Goal: Use online tool/utility

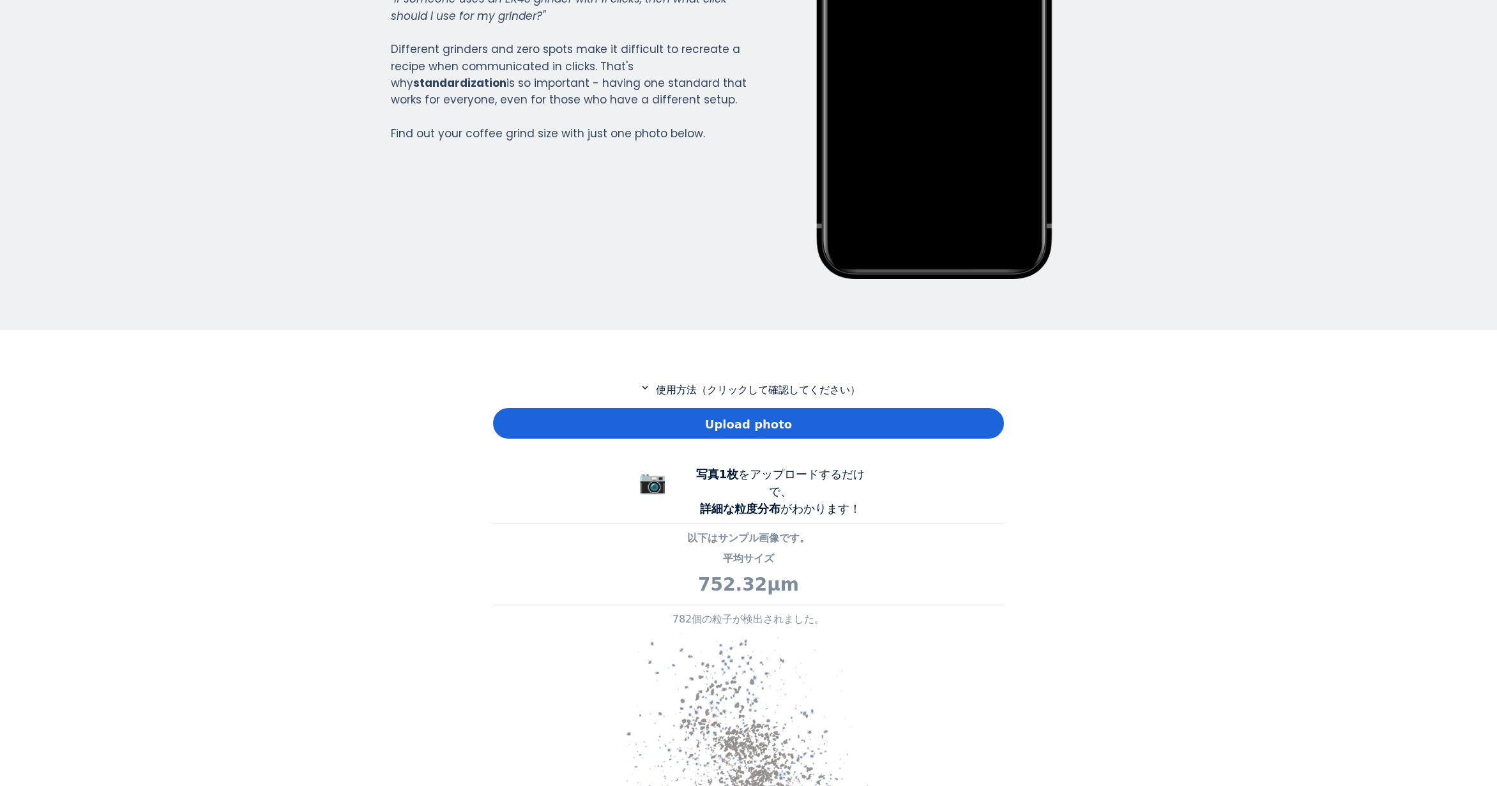
scroll to position [383, 0]
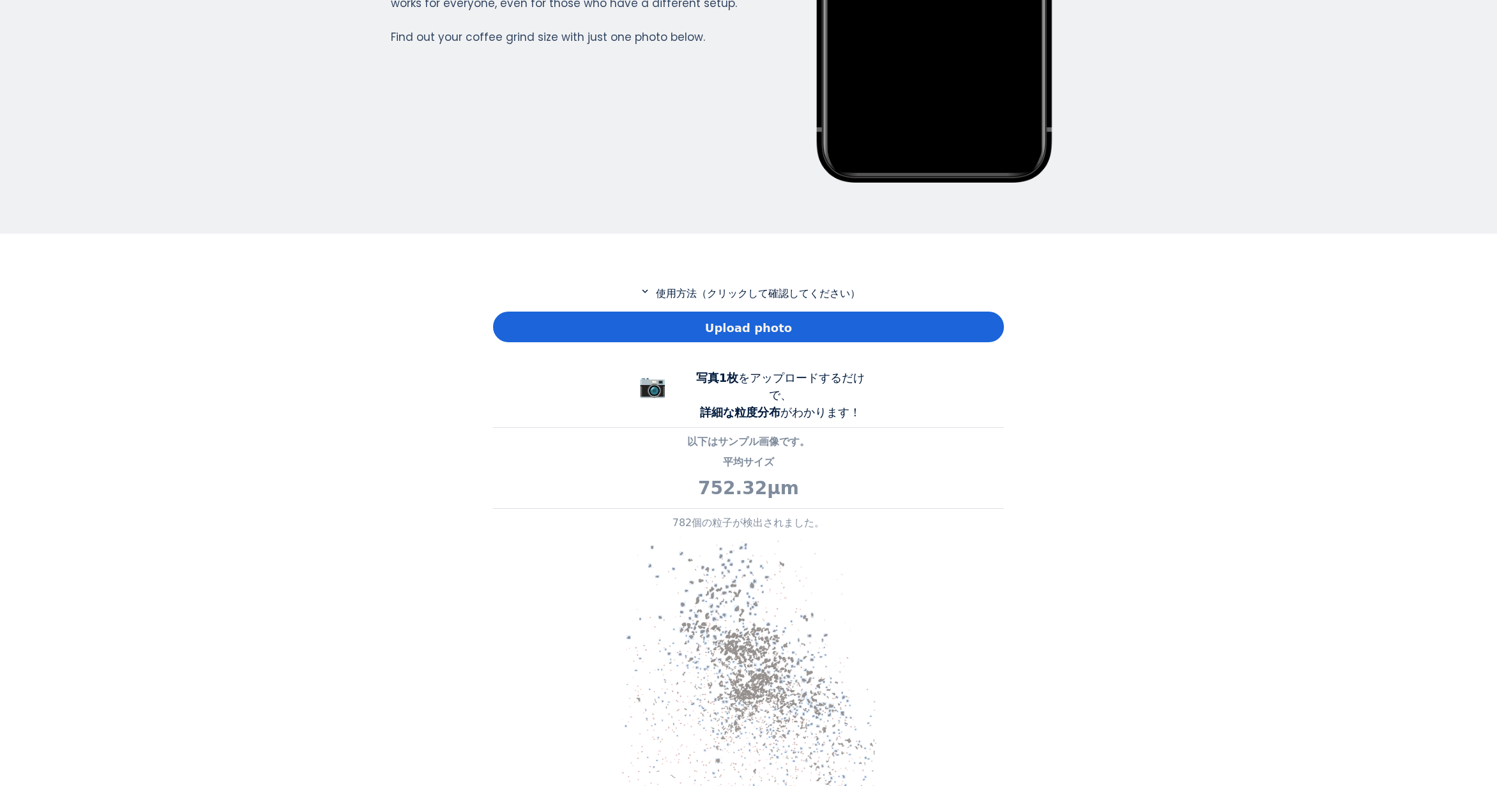
click at [568, 325] on div "Upload photo" at bounding box center [748, 327] width 511 height 31
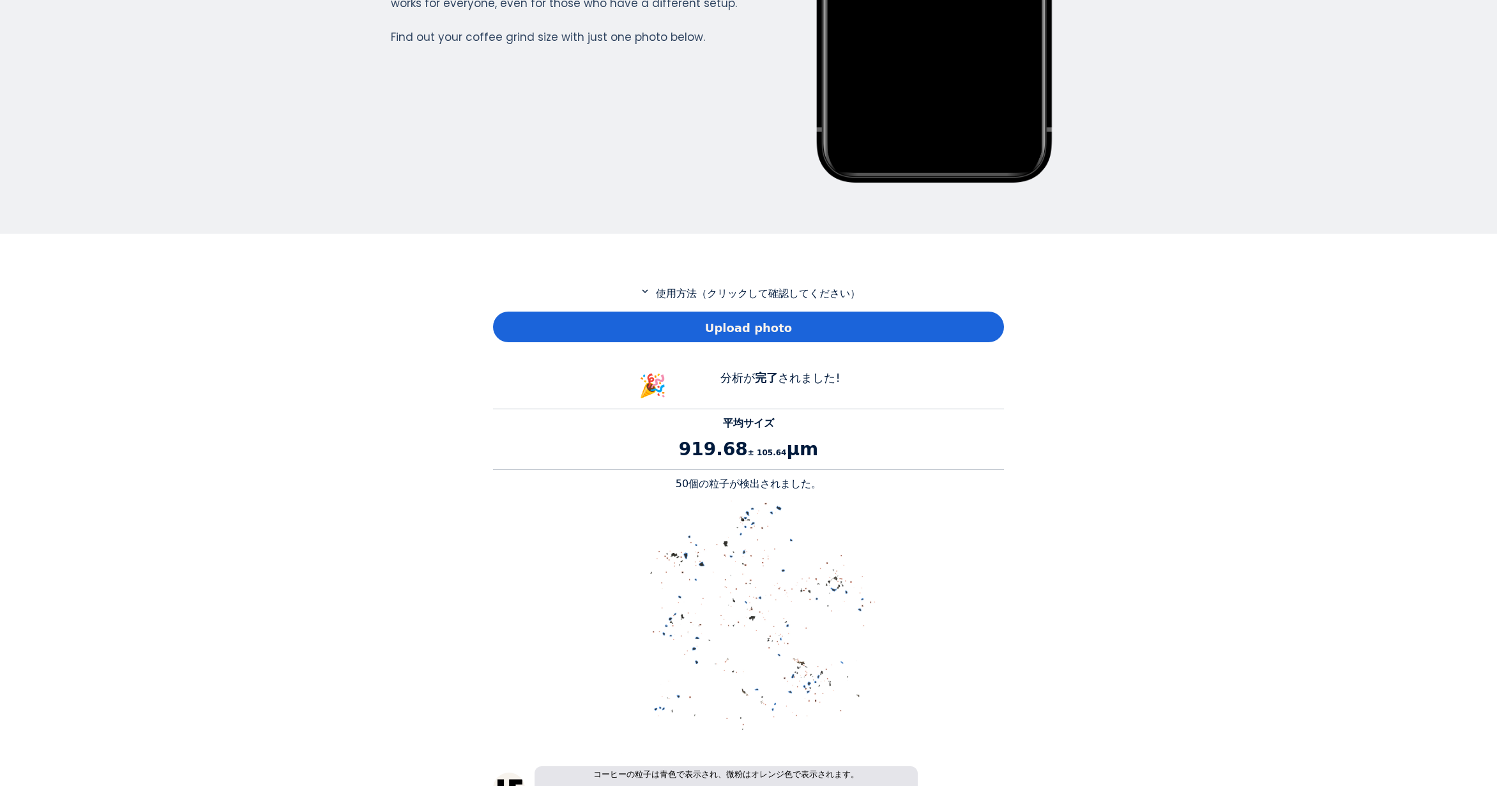
scroll to position [1172, 511]
click at [686, 481] on p "50個の粒子が検出されました。" at bounding box center [748, 483] width 511 height 15
copy p "50"
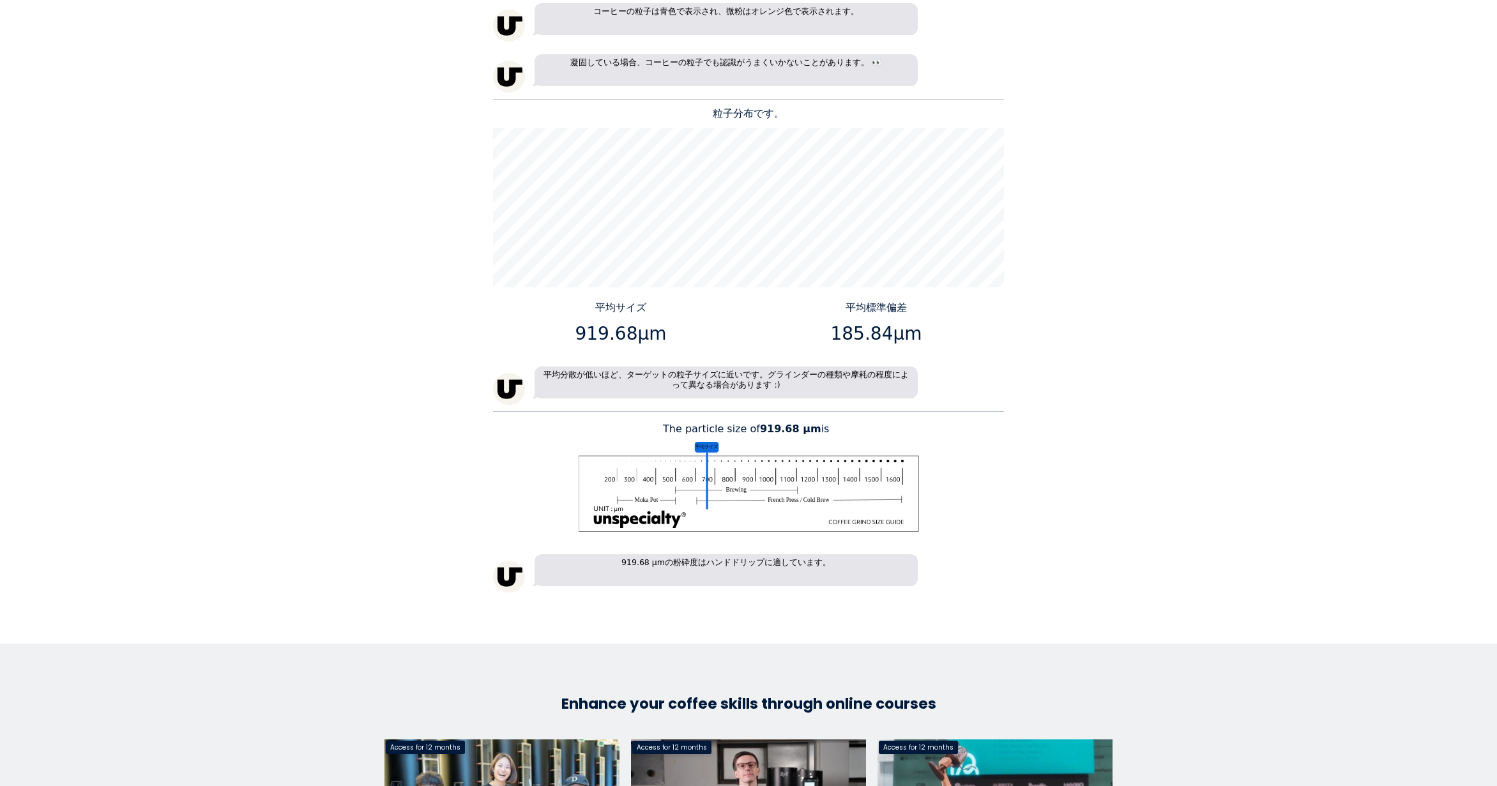
scroll to position [1149, 0]
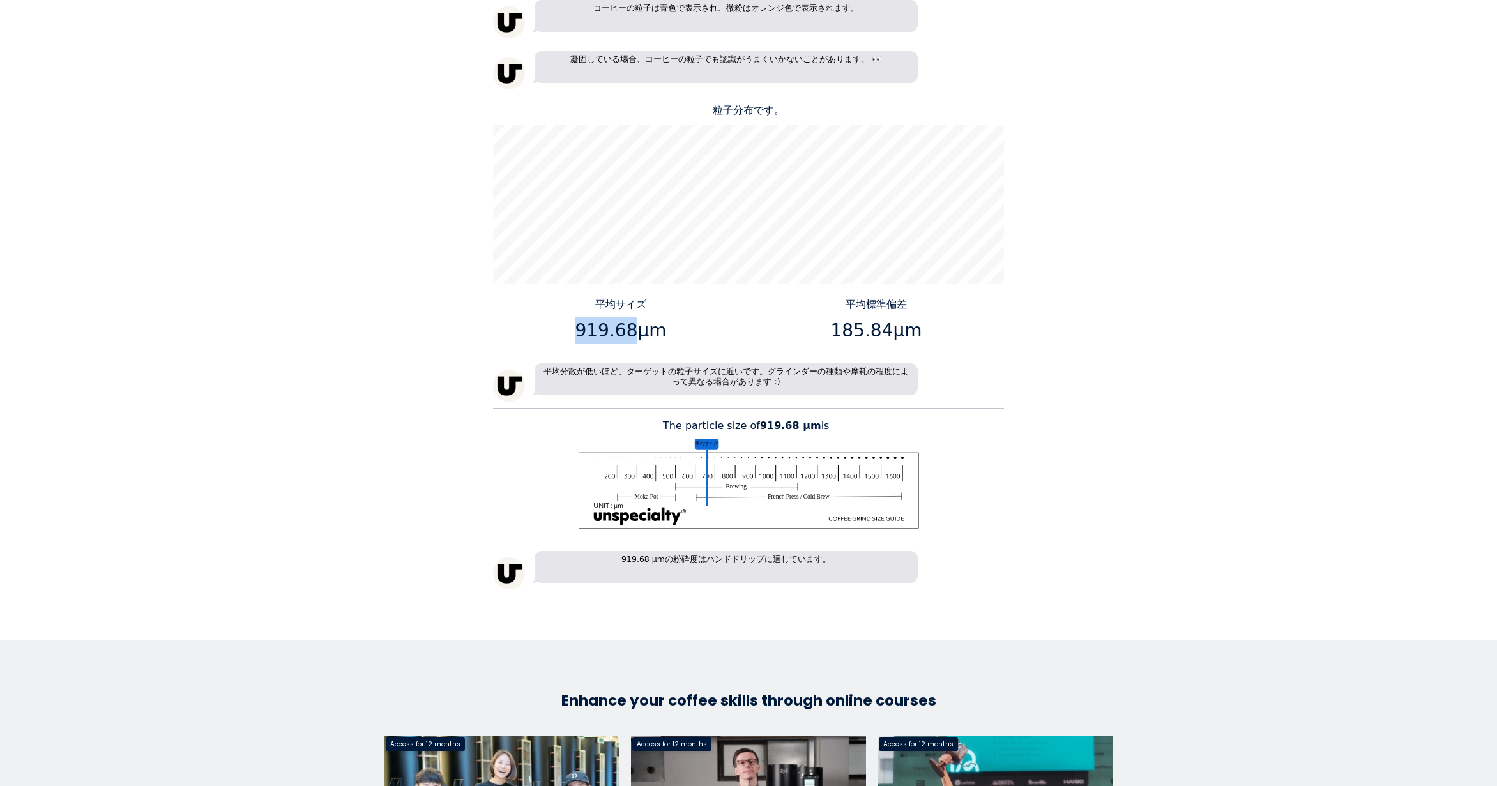
drag, startPoint x: 627, startPoint y: 331, endPoint x: 571, endPoint y: 331, distance: 55.5
click at [571, 331] on p "919.68μm" at bounding box center [621, 330] width 246 height 27
copy p "919.68"
drag, startPoint x: 885, startPoint y: 329, endPoint x: 835, endPoint y: 329, distance: 49.8
click at [835, 329] on p "185.84μm" at bounding box center [876, 330] width 246 height 27
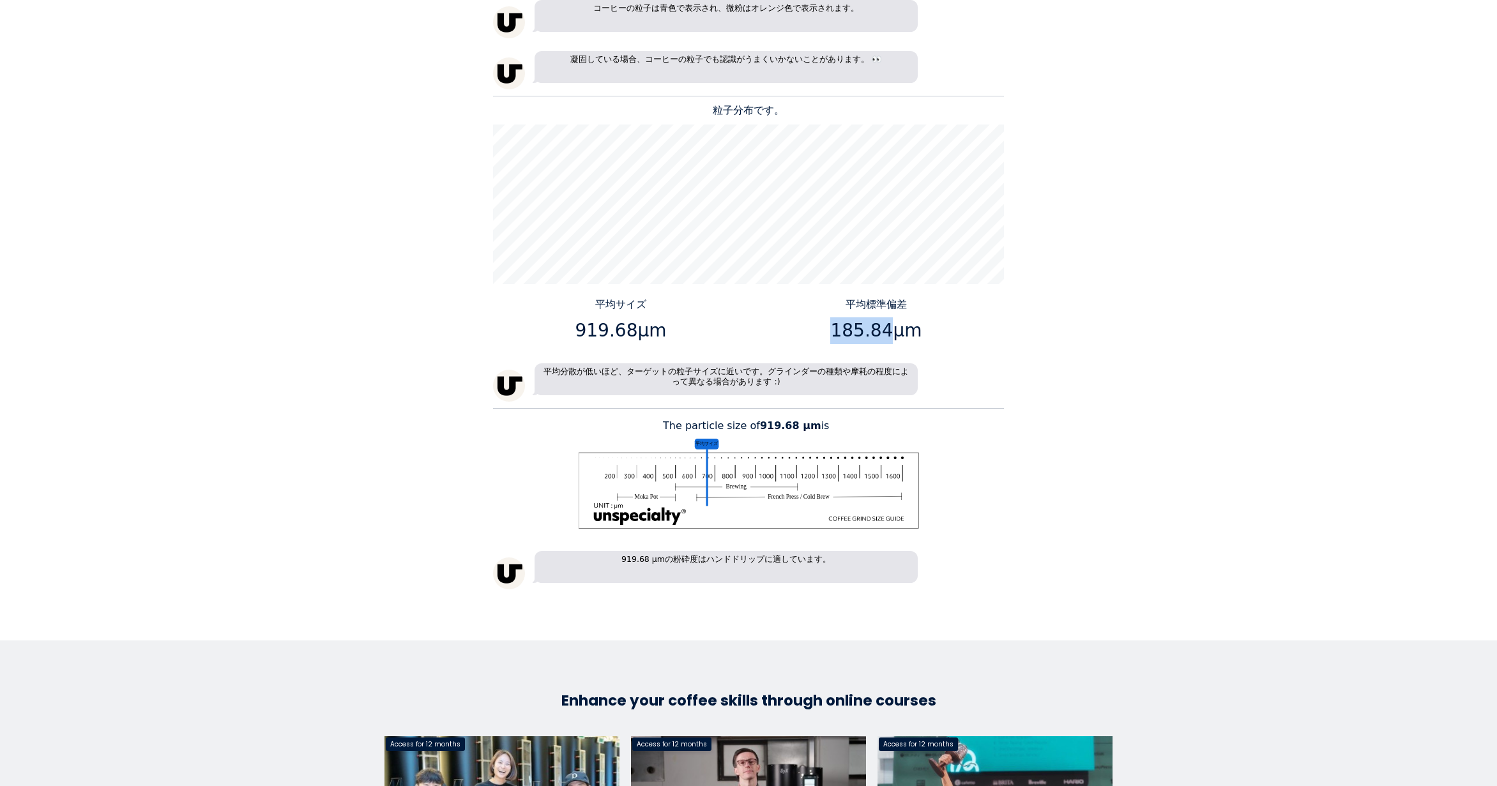
copy p "185.84"
